Goal: Entertainment & Leisure: Consume media (video, audio)

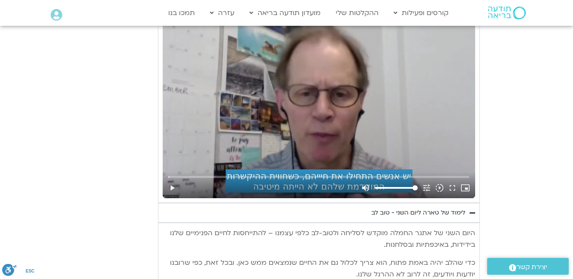
scroll to position [5509, 0]
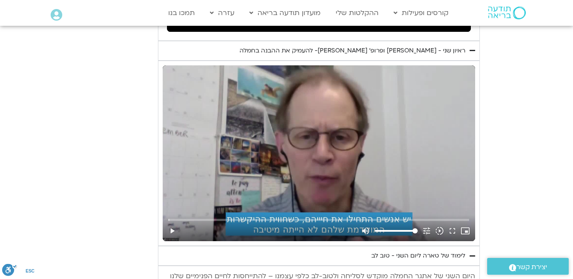
click at [334, 87] on div "Skip Ad 16:44 play_arrow volume_up Mute tune Resolution Auto 720p slow_motion_v…" at bounding box center [319, 153] width 313 height 176
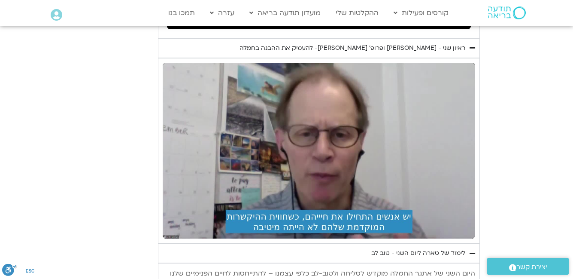
scroll to position [5469, 0]
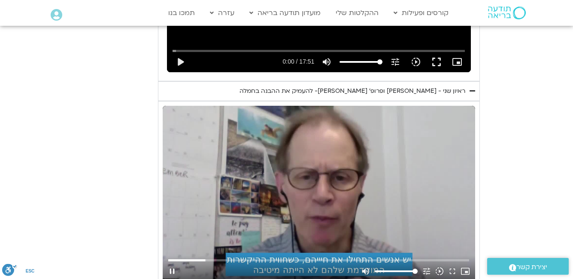
click at [386, 150] on div "Skip Ad 43:44 pause volume_up Mute tune Resolution Auto 720p slow_motion_video …" at bounding box center [319, 194] width 313 height 176
type input "382.490591"
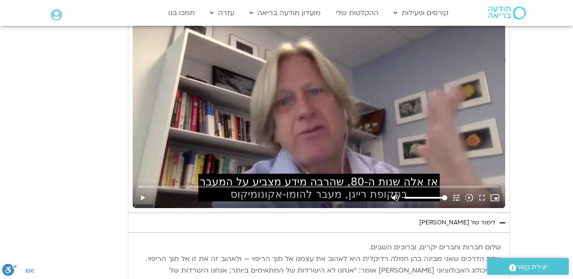
scroll to position [4567, 0]
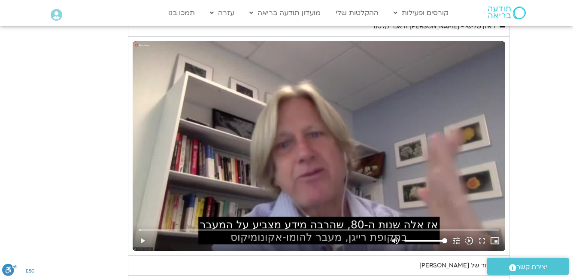
click at [303, 131] on div "Skip Ad play_arrow volume_up Mute tune Resolution Auto 720p slow_motion_video P…" at bounding box center [319, 146] width 373 height 210
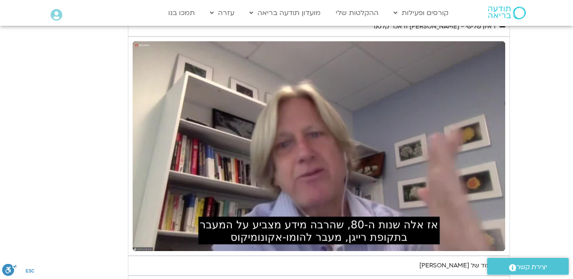
scroll to position [4524, 0]
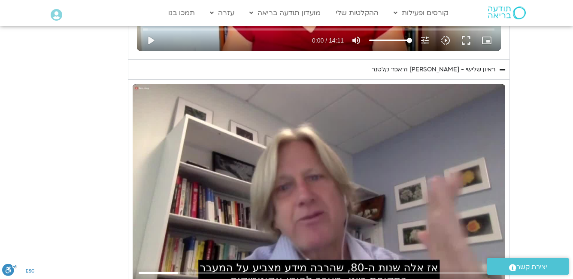
type input "177.528108"
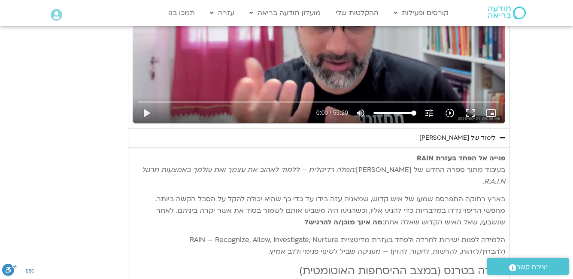
scroll to position [3237, 0]
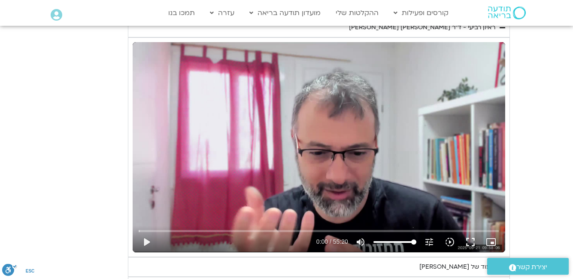
click at [314, 121] on div "Skip Ad 54:33 play_arrow 0:00 / 55:20 volume_up Mute tune Resolution Auto 720p …" at bounding box center [319, 147] width 373 height 210
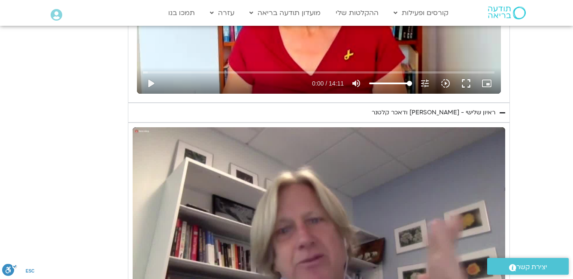
scroll to position [4524, 0]
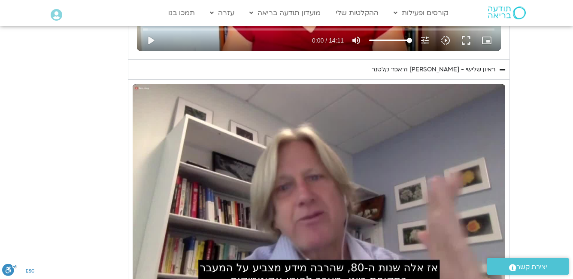
type input "4.153475"
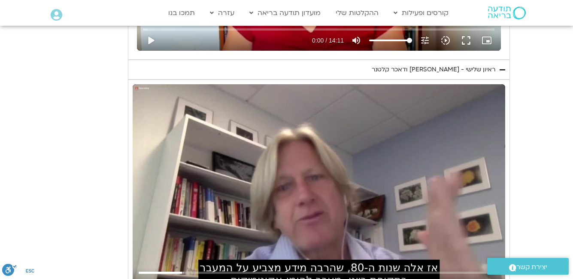
type input "197.643965"
type input "4.279362"
type input "197.77626"
type input "4.411535"
type input "197.812821"
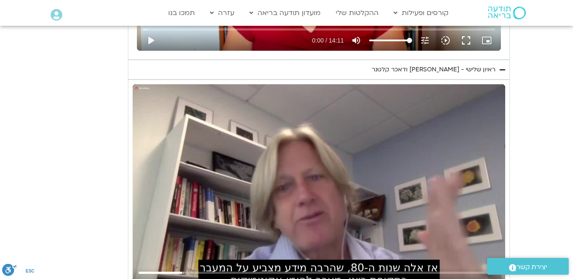
type input "4.537935"
click at [317, 185] on div "Skip Ad pause volume_up Mute tune Resolution Auto 720p slow_motion_video Playba…" at bounding box center [319, 189] width 373 height 210
type input "198.024584"
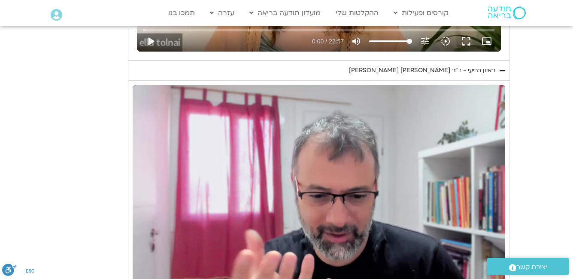
scroll to position [3151, 0]
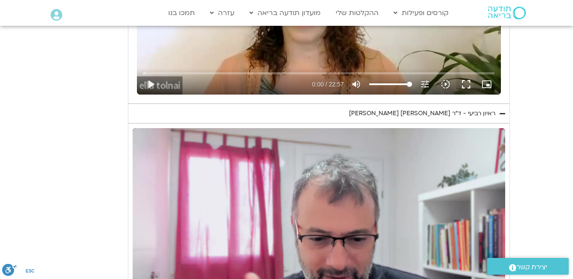
click at [297, 216] on div "Skip Ad 54:33 pause 0:14 / 55:20 volume_up Mute tune Resolution Auto 720p slow_…" at bounding box center [319, 233] width 373 height 210
type input "14.296909"
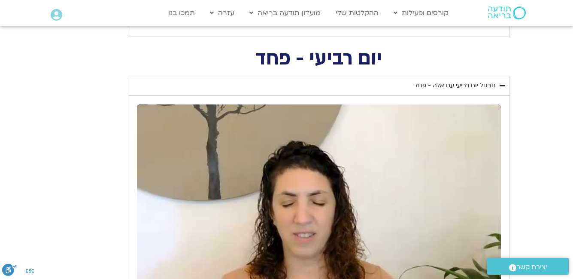
scroll to position [2979, 0]
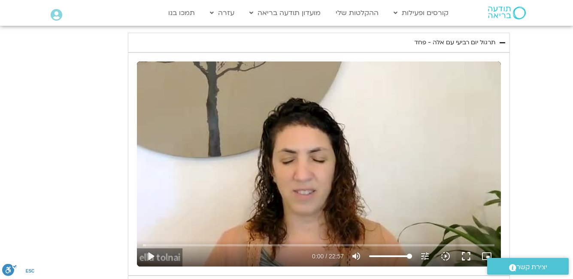
click at [333, 179] on div "Skip Ad play_arrow 0:00 / 22:57 volume_up Mute tune Resolution Auto 240p slow_m…" at bounding box center [319, 163] width 364 height 205
click at [202, 242] on input "Seek" at bounding box center [319, 244] width 352 height 5
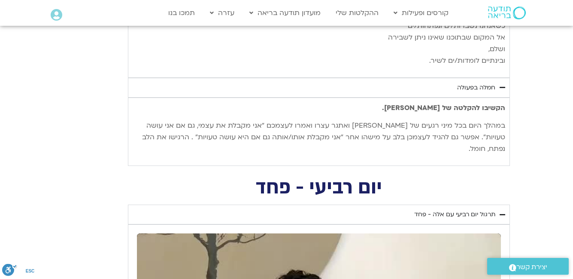
scroll to position [3022, 0]
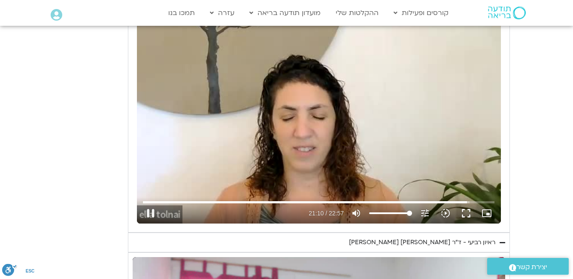
click at [299, 149] on div "Skip Ad 11:55 pause 21:10 / 22:57 volume_up Mute tune Resolution Auto 240p slow…" at bounding box center [319, 120] width 364 height 205
type input "1270.100997"
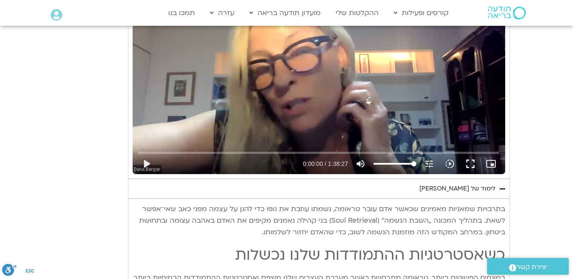
scroll to position [1734, 0]
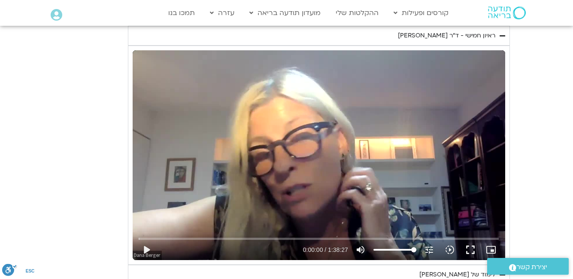
click at [253, 155] on div "Skip Ad play_arrow 0:00:00 / 1:38:27 volume_up Mute tune Resolution Auto 720p s…" at bounding box center [319, 155] width 373 height 210
click at [147, 249] on button "pause" at bounding box center [146, 249] width 21 height 21
type input "38.905897"
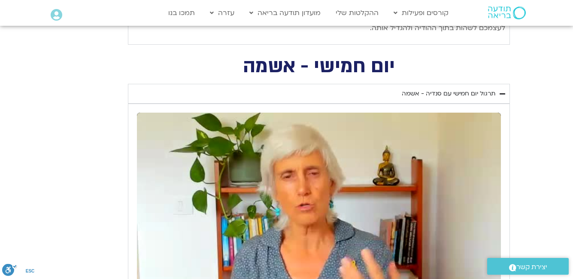
scroll to position [1476, 0]
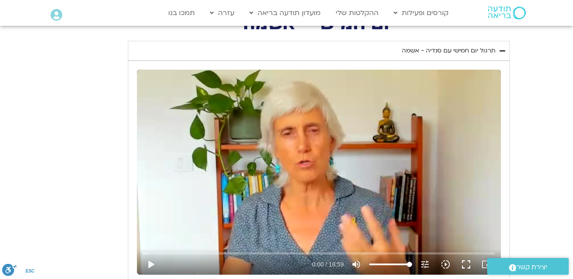
click at [310, 132] on div "Skip Ad play_arrow 0:00 / 18:59 volume_up Mute tune Resolution Auto 240p slow_m…" at bounding box center [319, 172] width 364 height 205
click at [296, 183] on div "Skip Ad pause 0:01 / 18:59 volume_up Mute tune Resolution Auto 240p slow_motion…" at bounding box center [319, 172] width 364 height 205
type input "2.059642"
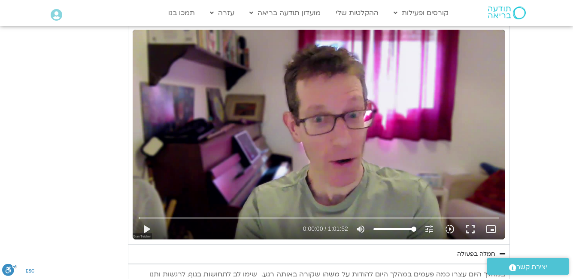
scroll to position [1133, 0]
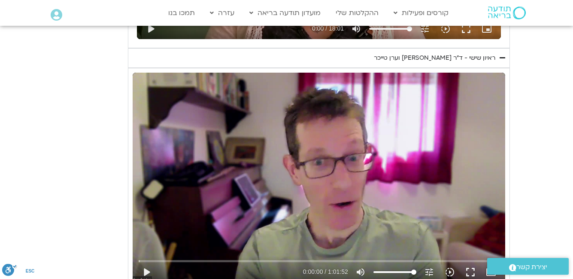
click at [350, 159] on div "Skip Ad 47:18 play_arrow 0:00:00 / 1:01:52 volume_up Mute tune Resolution Auto …" at bounding box center [319, 178] width 373 height 210
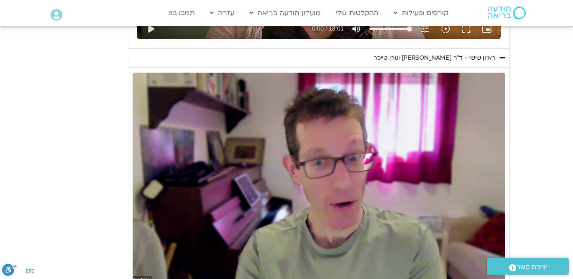
scroll to position [1176, 0]
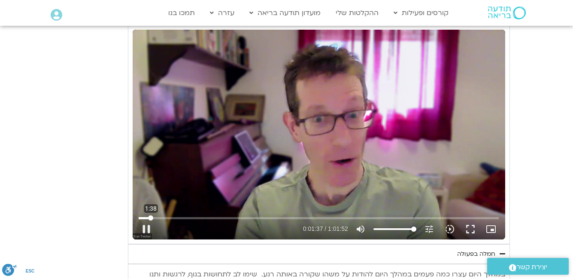
click at [151, 218] on input "Seek" at bounding box center [319, 217] width 360 height 5
click at [343, 163] on div "Skip Ad 2:00 pause 0:01:57 / 1:01:52 volume_up Mute tune Resolution Auto 720p s…" at bounding box center [319, 135] width 373 height 210
click at [343, 163] on div "Skip Ad 2:00 play_arrow 0:01:57 / 1:01:52 volume_up Mute tune Resolution Auto 7…" at bounding box center [319, 135] width 373 height 210
click at [149, 230] on button "pause" at bounding box center [146, 229] width 21 height 21
type input "121.088728"
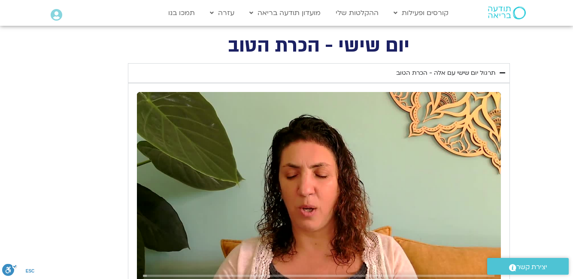
scroll to position [918, 0]
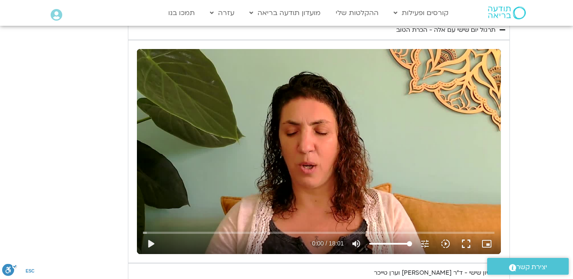
click at [325, 146] on div "Skip Ad 16:41 play_arrow 0:00 / 18:01 volume_up Mute tune Resolution Auto 720p …" at bounding box center [319, 151] width 364 height 205
click at [325, 218] on div "Skip Ad 1:36 pause 2:51 / 18:01 volume_up Mute tune Resolution Auto 720p slow_m…" at bounding box center [319, 151] width 364 height 205
click at [333, 152] on div "Skip Ad 13:53 play_arrow 2:51 / 18:01 volume_up Mute tune Resolution Auto 720p …" at bounding box center [319, 151] width 364 height 205
click at [280, 157] on div "Skip Ad 1:54 pause 4:03 / 18:01 volume_up Mute tune Resolution Auto 720p slow_m…" at bounding box center [319, 151] width 364 height 205
click at [565, 120] on section "יום שישי - הכרת הטוב תרגול יום שישי עם אלה - הכרת הטוב נא להזין כתובת אימייל כד…" at bounding box center [286, 277] width 573 height 566
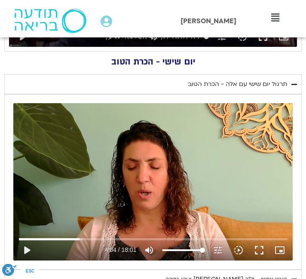
scroll to position [812, 0]
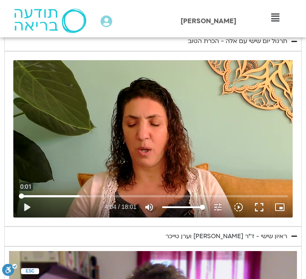
click at [21, 195] on input "Seek" at bounding box center [153, 195] width 268 height 5
click at [143, 139] on div "Skip Ad 0:15 play_arrow 0:00 / 18:01 volume_up Mute tune Resolution Auto 720p s…" at bounding box center [152, 138] width 279 height 157
click at [23, 195] on input "Seek" at bounding box center [153, 195] width 268 height 5
click at [131, 143] on div "Skip Ad 1:13 pause 2:57 / 18:01 volume_up Mute tune Resolution Auto 720p slow_m…" at bounding box center [152, 138] width 279 height 157
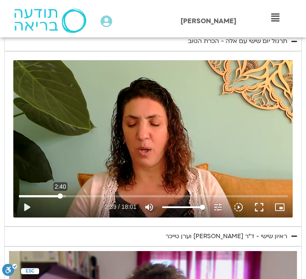
click at [60, 194] on input "Seek" at bounding box center [153, 195] width 268 height 5
drag, startPoint x: 143, startPoint y: 138, endPoint x: 146, endPoint y: 132, distance: 6.6
click at [143, 137] on div "Skip Ad 2:45 play_arrow 2:39 / 18:01 volume_up Mute tune Resolution Auto 720p s…" at bounding box center [152, 138] width 279 height 157
click at [132, 144] on div "Skip Ad 2:45 pause 3:50 / 18:01 volume_up Mute tune Resolution Auto 720p slow_m…" at bounding box center [152, 138] width 279 height 157
click at [75, 196] on input "Seek" at bounding box center [153, 195] width 268 height 5
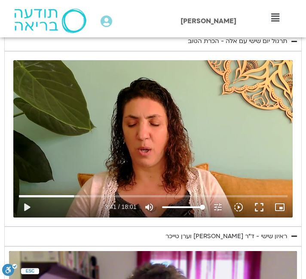
click at [113, 154] on div "Skip Ad 3:47 play_arrow 3:41 / 18:01 volume_up Mute tune Resolution Auto 720p s…" at bounding box center [152, 138] width 279 height 157
click at [186, 136] on div "Skip Ad 3:47 pause 6:24 / 18:01 volume_up Mute tune Resolution Auto 720p slow_m…" at bounding box center [152, 138] width 279 height 157
click at [109, 195] on input "Seek" at bounding box center [153, 195] width 268 height 5
click at [143, 163] on div "Skip Ad 6:17 play_arrow 6:02 / 18:01 volume_up Mute tune Resolution Auto 720p s…" at bounding box center [152, 138] width 279 height 157
click at [76, 139] on div "Skip Ad 6:17 pause 6:25 / 18:01 volume_up Mute tune Resolution Auto 720p slow_m…" at bounding box center [152, 138] width 279 height 157
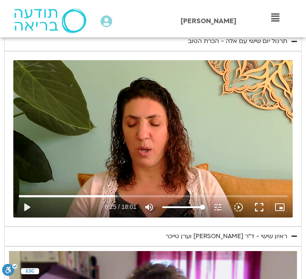
click at [77, 139] on div "Skip Ad 6:17 play_arrow 6:25 / 18:01 volume_up Mute tune Resolution Auto 720p s…" at bounding box center [152, 138] width 279 height 157
click at [139, 156] on div "Skip Ad 6:17 pause 6:49 / 18:01 volume_up Mute tune Resolution Auto 720p slow_m…" at bounding box center [152, 138] width 279 height 157
type input "409.616019"
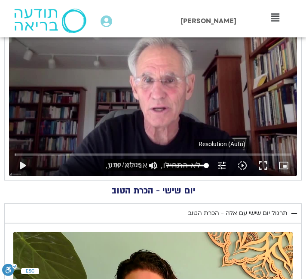
scroll to position [555, 0]
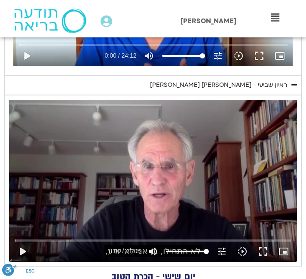
click at [189, 181] on div "Skip Ad 31:31 play_arrow 0:00 / 41:05 volume_up Mute tune Resolution Auto 720p …" at bounding box center [153, 181] width 288 height 162
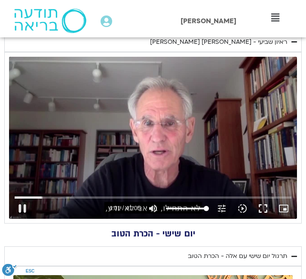
click at [187, 114] on div "Skip Ad 15:25 pause 4:01 / 41:05 volume_up Mute tune Resolution Auto 720p slow_…" at bounding box center [153, 138] width 288 height 162
click at [182, 156] on div "Skip Ad 15:25 play_arrow 4:01 / 41:05 volume_up Mute tune Resolution Auto 720p …" at bounding box center [153, 138] width 288 height 162
click at [153, 136] on div "Skip Ad 15:25 pause 4:03 / 41:05 volume_up Mute tune Resolution Auto 720p slow_…" at bounding box center [153, 138] width 288 height 162
click at [40, 196] on input "Seek" at bounding box center [153, 196] width 277 height 5
click at [179, 126] on div "Skip Ad 3:39 play_arrow 3:27 / 41:05 volume_up Mute tune Resolution Auto 720p s…" at bounding box center [153, 138] width 288 height 162
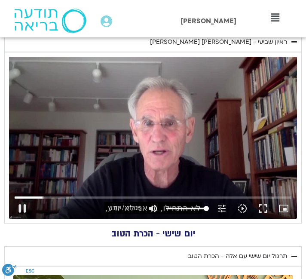
click at [168, 128] on div "Skip Ad 6:46 pause 4:07 / 41:05 volume_up Mute tune Resolution Auto 720p slow_m…" at bounding box center [153, 138] width 288 height 162
click at [156, 103] on div "Skip Ad 6:46 play_arrow 4:07 / 41:05 volume_up Mute tune Resolution Auto 720p s…" at bounding box center [153, 138] width 288 height 162
click at [194, 162] on div "Skip Ad 0:00 pause 4:35 / 41:05 volume_up Mute tune Resolution Auto 720p slow_m…" at bounding box center [153, 138] width 288 height 162
click at [43, 196] on input "Seek" at bounding box center [153, 196] width 277 height 5
click at [172, 131] on div "Skip Ad 4:26 play_arrow 3:54 / 41:05 volume_up Mute tune Resolution Auto 720p s…" at bounding box center [153, 138] width 288 height 162
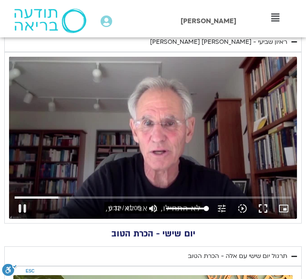
click at [120, 101] on div "Skip Ad 4:26 pause 6:32 / 41:05 volume_up Mute tune Resolution Auto 720p slow_m…" at bounding box center [153, 138] width 288 height 162
click at [122, 149] on div "Skip Ad 4:26 play_arrow 6:32 / 41:05 volume_up Mute tune Resolution Auto 720p s…" at bounding box center [153, 138] width 288 height 162
click at [56, 197] on input "Seek" at bounding box center [153, 196] width 277 height 5
click at [109, 166] on div "Skip Ad 6:58 pause 5:51 / 41:05 volume_up Mute tune Resolution Auto 720p slow_m…" at bounding box center [153, 138] width 288 height 162
drag, startPoint x: 210, startPoint y: 140, endPoint x: 214, endPoint y: 134, distance: 6.8
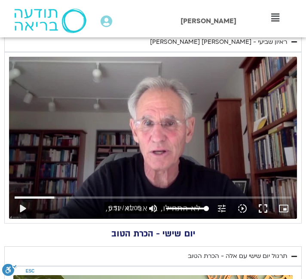
click at [210, 140] on div "Skip Ad 6:58 play_arrow 5:51 / 41:05 volume_up Mute tune Resolution Auto 720p s…" at bounding box center [153, 138] width 288 height 162
click at [137, 146] on div "Skip Ad 6:58 pause 9:16 / 41:05 volume_up Mute tune Resolution Auto 720p slow_m…" at bounding box center [153, 138] width 288 height 162
click at [76, 197] on input "Seek" at bounding box center [153, 196] width 277 height 5
click at [139, 150] on div "Skip Ad 9:22 play_arrow 8:51 / 41:05 volume_up Mute tune Resolution Auto 720p s…" at bounding box center [153, 138] width 288 height 162
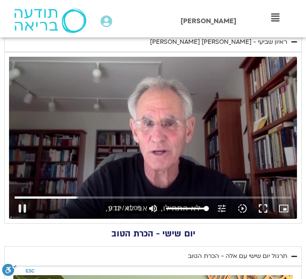
click at [123, 164] on div "Skip Ad 9:22 pause 9:12 / 41:05 volume_up Mute tune Resolution Auto 720p slow_m…" at bounding box center [153, 138] width 288 height 162
click at [76, 197] on input "Seek" at bounding box center [153, 196] width 277 height 5
click at [75, 197] on input "Seek" at bounding box center [153, 196] width 277 height 5
click at [161, 158] on div "Skip Ad 9:18 play_arrow 8:43 / 41:05 volume_up Mute tune Resolution Auto 720p s…" at bounding box center [153, 138] width 288 height 162
click at [151, 133] on div "Skip Ad 9:18 pause 9:07 / 41:05 volume_up Mute tune Resolution Auto 720p slow_m…" at bounding box center [153, 138] width 288 height 162
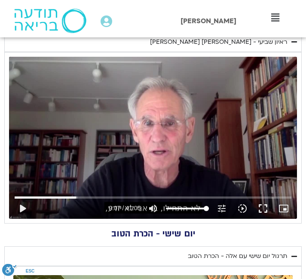
click at [157, 138] on div "Skip Ad 7:22 play_arrow 9:07 / 41:05 volume_up Mute tune Resolution Auto 720p s…" at bounding box center [153, 138] width 288 height 162
click at [77, 197] on input "Seek" at bounding box center [153, 196] width 277 height 5
click at [163, 164] on div "Skip Ad 9:03 pause 9:02 / 41:05 volume_up Mute tune Resolution Auto 720p slow_m…" at bounding box center [153, 138] width 288 height 162
click at [249, 131] on div "Skip Ad 9:03 play_arrow 9:02 / 41:05 volume_up Mute tune Resolution Auto 720p s…" at bounding box center [153, 138] width 288 height 162
click at [99, 186] on div "Skip Ad 9:03 pause 9:36 / 41:05 volume_up Mute tune Resolution Auto 720p slow_m…" at bounding box center [153, 138] width 288 height 162
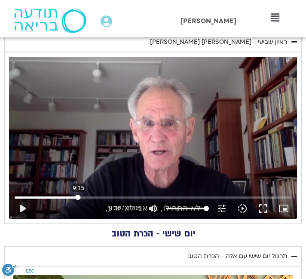
click at [78, 196] on input "Seek" at bounding box center [153, 196] width 277 height 5
click at [150, 173] on div "Skip Ad 10:21 play_arrow 9:10 / 41:05 volume_up Mute tune Resolution Auto 720p …" at bounding box center [153, 138] width 288 height 162
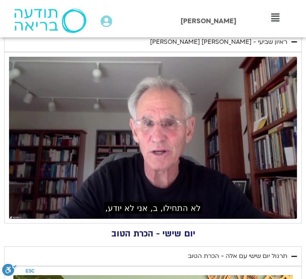
scroll to position [512, 0]
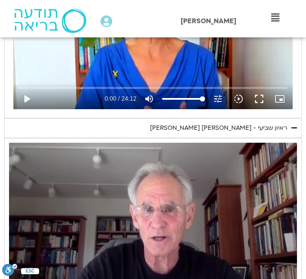
click at [131, 208] on div "Skip Ad 25:52 pause 18:08 / 41:05 volume_up Mute tune Resolution Auto 720p slow…" at bounding box center [153, 224] width 288 height 162
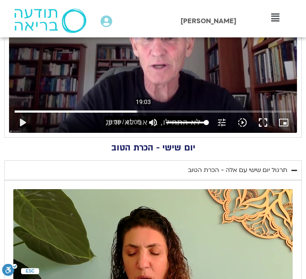
scroll to position [641, 0]
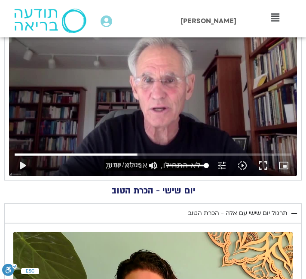
click at [140, 103] on div "Skip Ad 19:03 play_arrow 18:08 / 41:05 volume_up Mute tune Resolution Auto 720p…" at bounding box center [153, 95] width 288 height 162
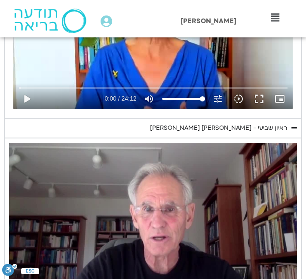
scroll to position [383, 0]
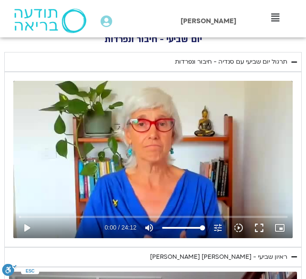
type input "1329.462954"
click at [172, 131] on div "Skip Ad play_arrow 0:00 / 24:12 volume_up Mute tune Resolution Auto 240p slow_m…" at bounding box center [152, 159] width 279 height 157
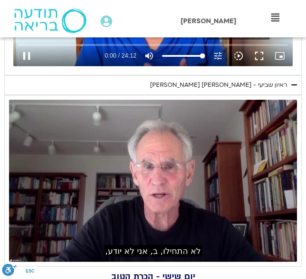
type input "1.093054"
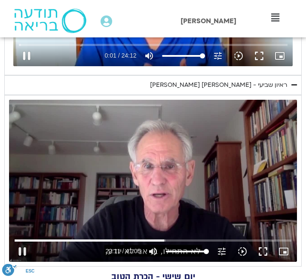
type input "1331.935596"
type input "1.221079"
type input "1332.081854"
type input "1.354521"
type input "1332.215836"
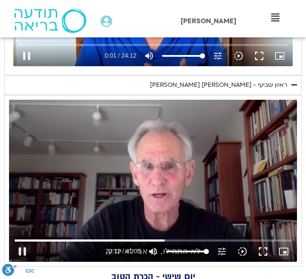
type input "1.487355"
type input "1332.31057"
type input "1.620427"
type input "1332.392677"
type input "1.75182"
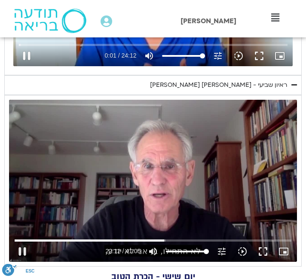
click at [158, 191] on div "Skip Ad 11:11 pause 22:12 / 41:05 volume_up Mute tune Resolution Auto 720p slow…" at bounding box center [153, 181] width 288 height 162
type input "1332.59387"
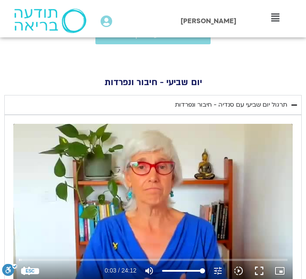
scroll to position [383, 0]
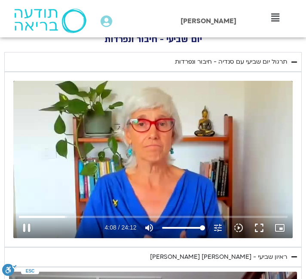
click at [162, 183] on div "Skip Ad 11:40 pause 4:08 / 24:12 volume_up Mute tune Resolution Auto 240p slow_…" at bounding box center [152, 159] width 279 height 157
type input "248.188422"
